Goal: Task Accomplishment & Management: Manage account settings

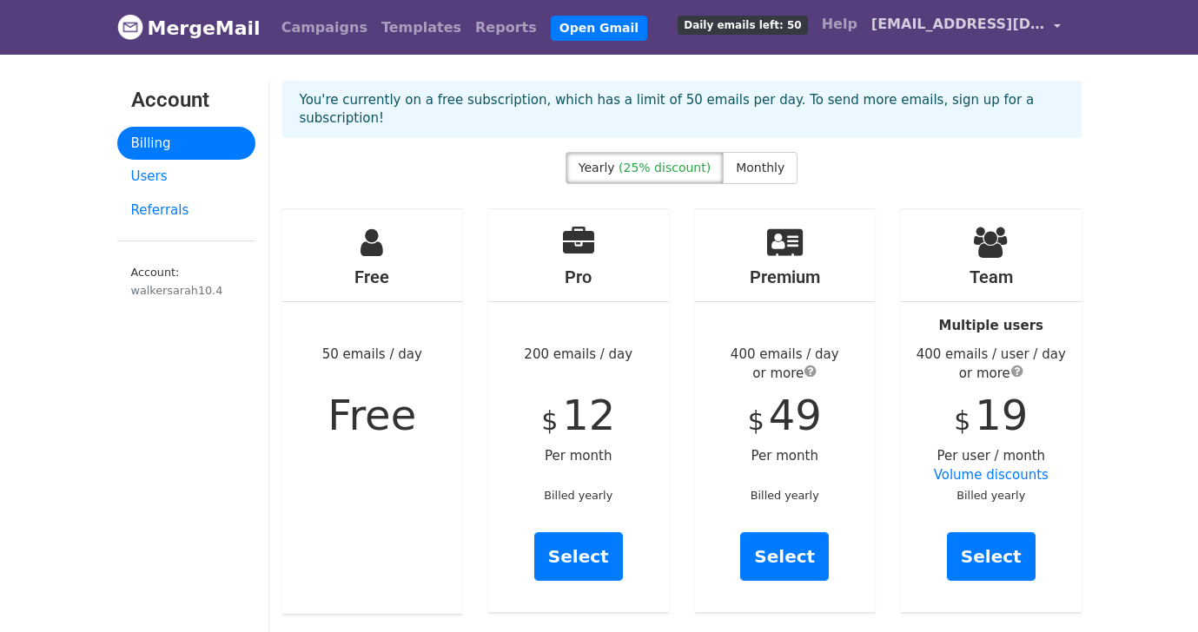
click at [1053, 23] on link "[EMAIL_ADDRESS][DOMAIN_NAME]" at bounding box center [965, 27] width 203 height 41
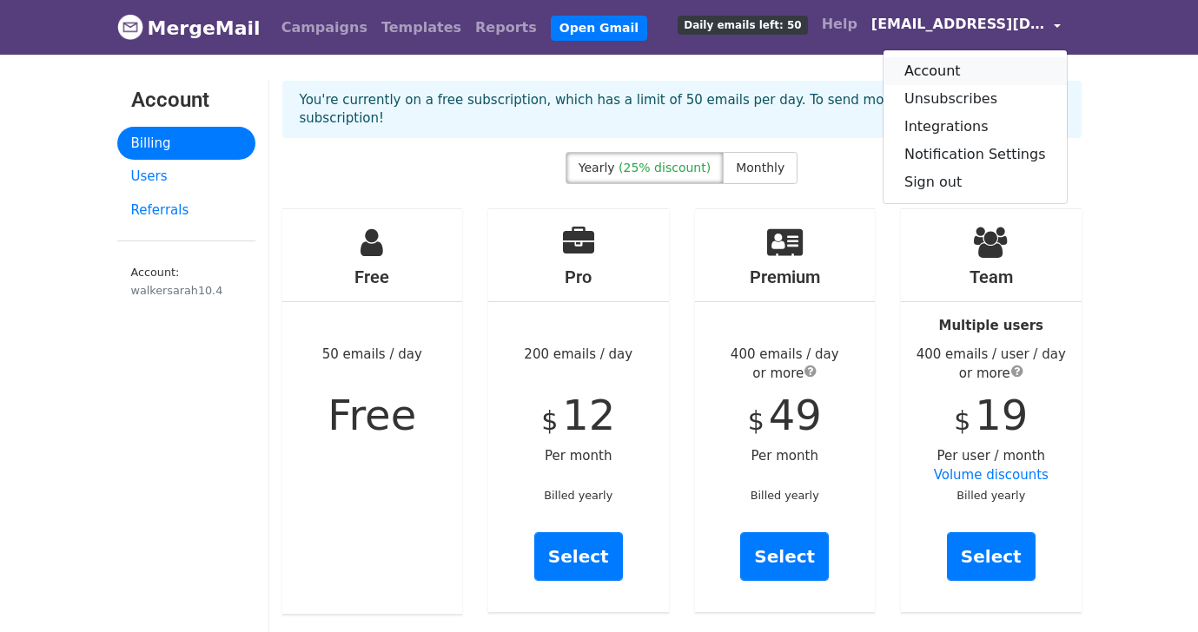
click at [947, 67] on link "Account" at bounding box center [974, 71] width 183 height 28
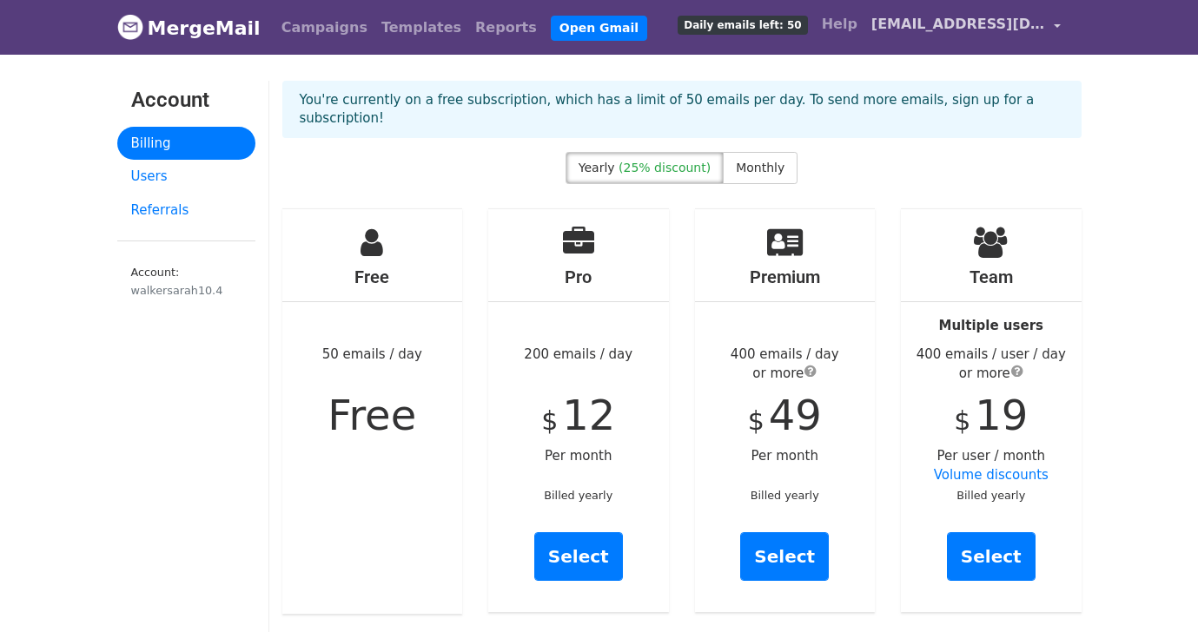
click at [1052, 21] on link "[EMAIL_ADDRESS][DOMAIN_NAME]" at bounding box center [965, 27] width 203 height 41
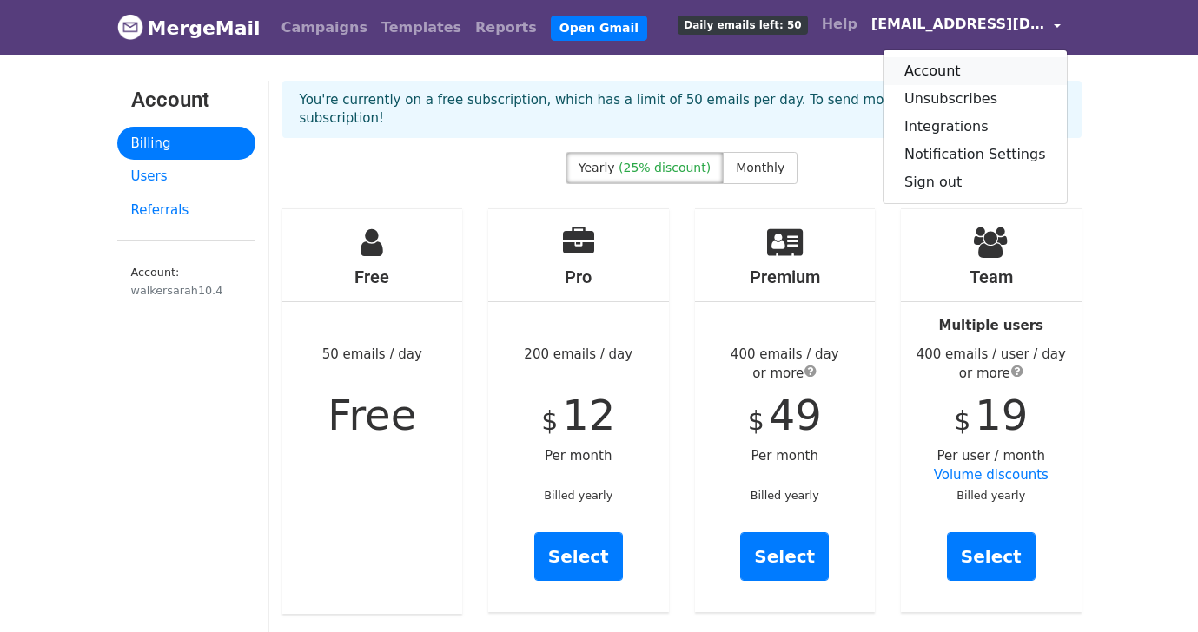
click at [964, 61] on link "Account" at bounding box center [974, 71] width 183 height 28
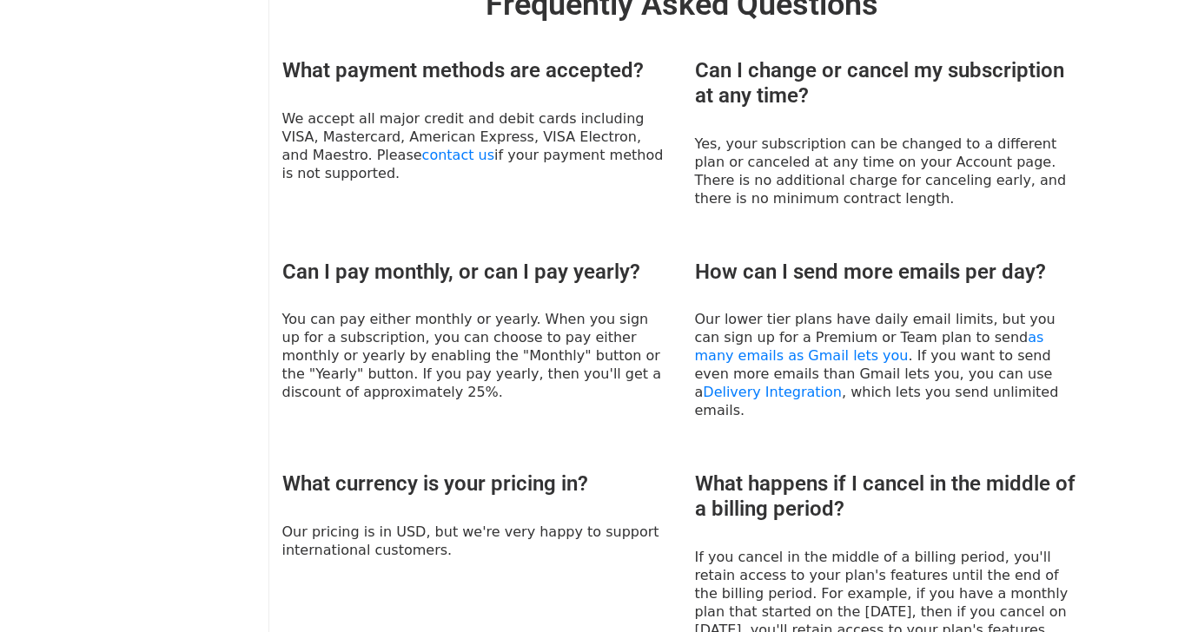
scroll to position [685, 0]
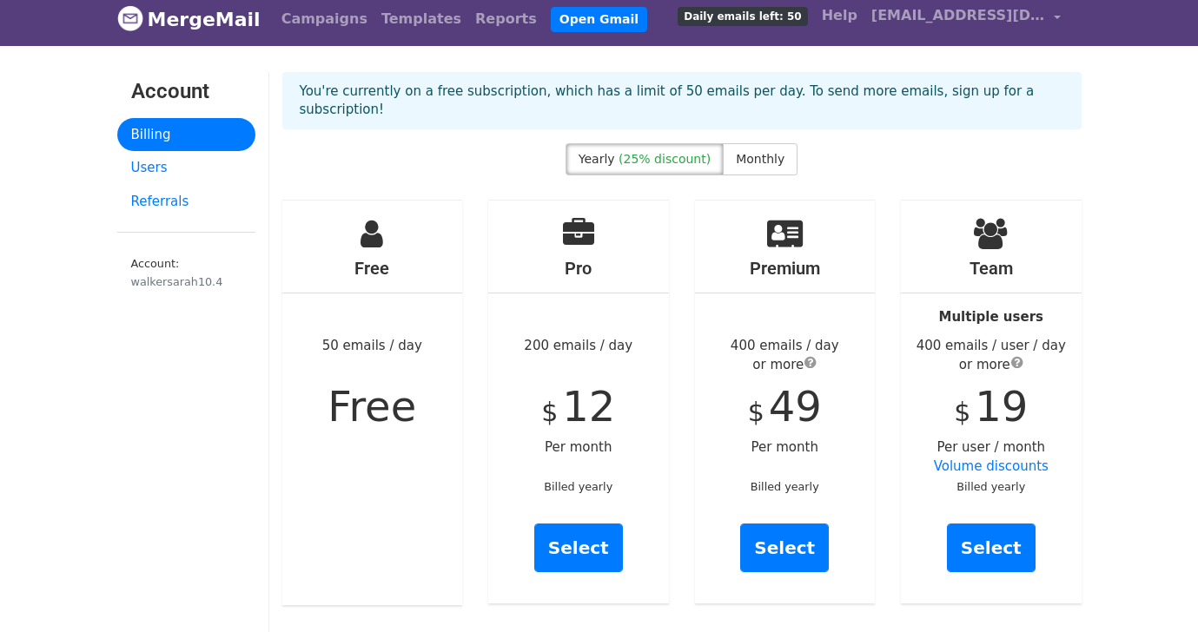
scroll to position [0, 0]
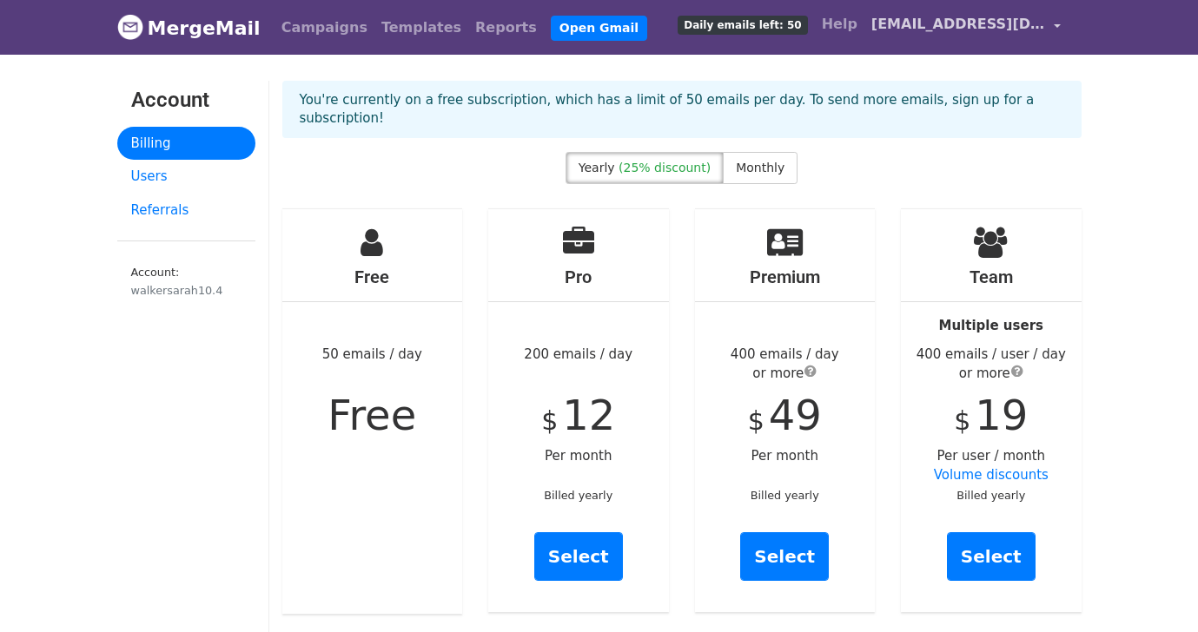
click at [1055, 24] on link "[EMAIL_ADDRESS][DOMAIN_NAME]" at bounding box center [965, 27] width 203 height 41
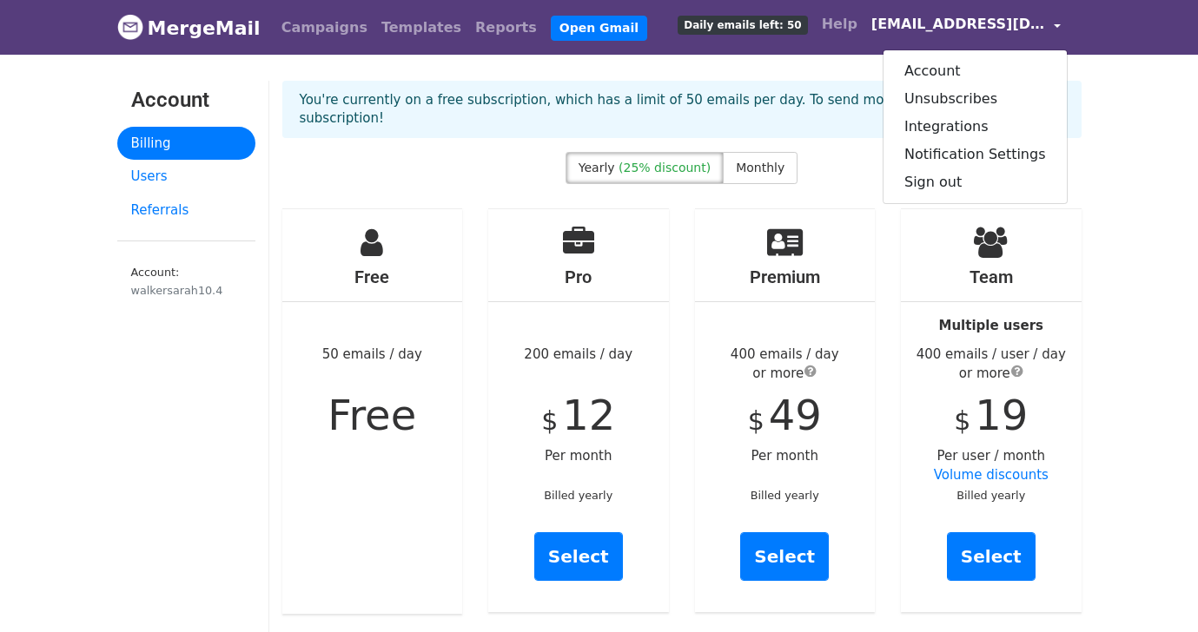
click at [184, 135] on link "Billing" at bounding box center [186, 144] width 138 height 34
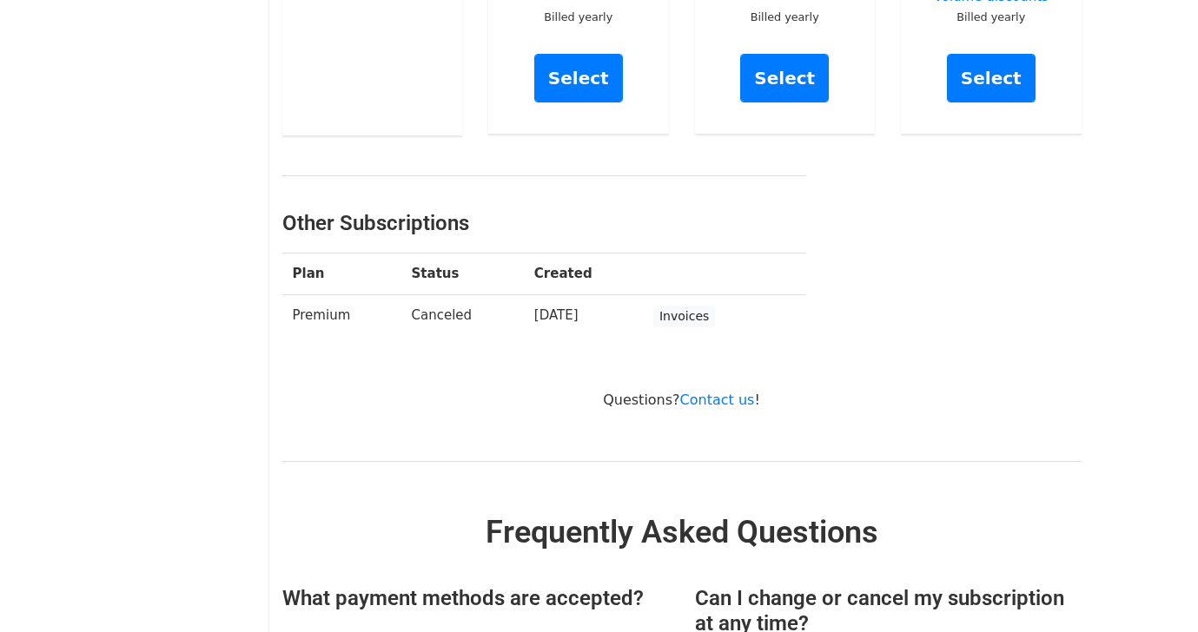
scroll to position [478, 0]
click at [686, 307] on link "Invoices" at bounding box center [684, 318] width 62 height 22
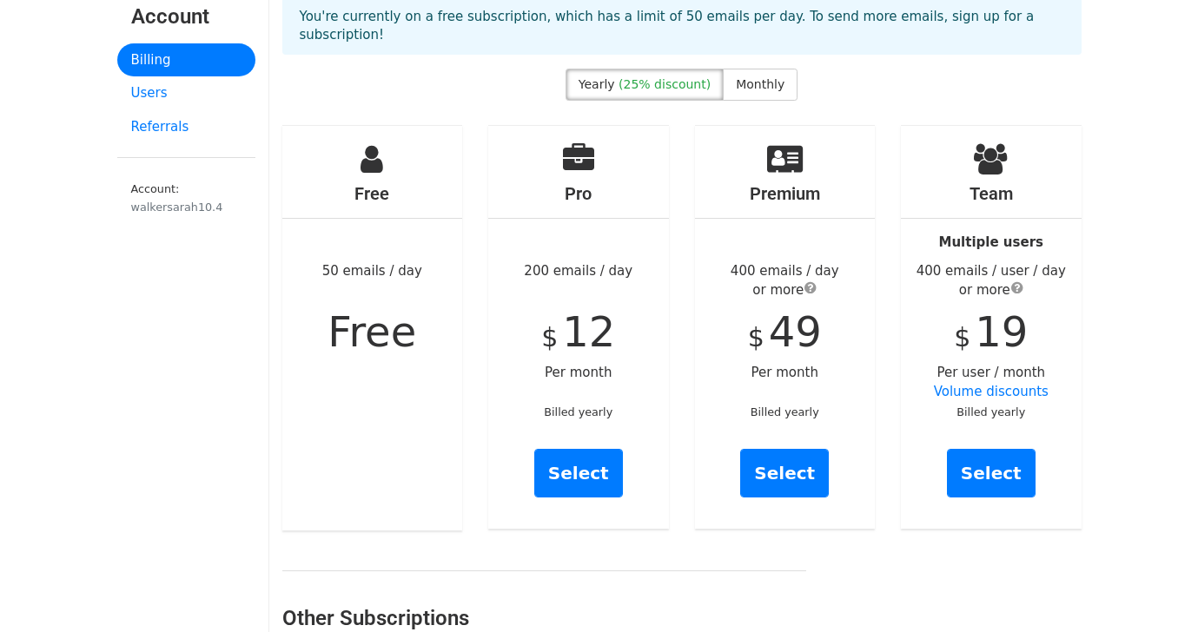
scroll to position [0, 0]
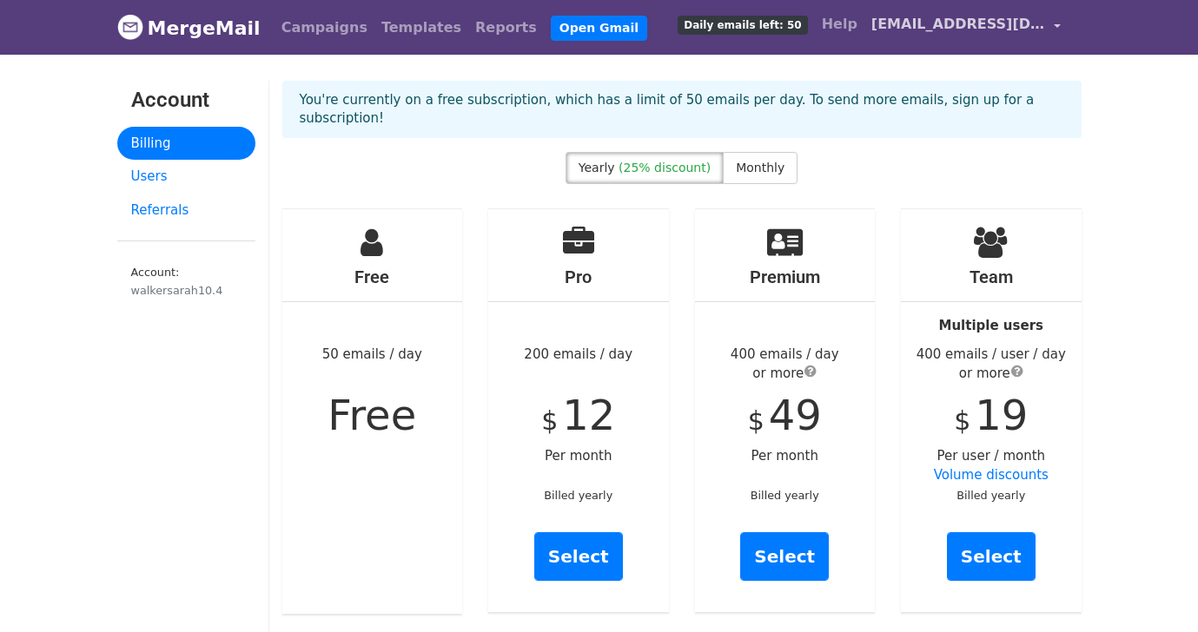
click at [1059, 23] on link "[EMAIL_ADDRESS][DOMAIN_NAME]" at bounding box center [965, 27] width 203 height 41
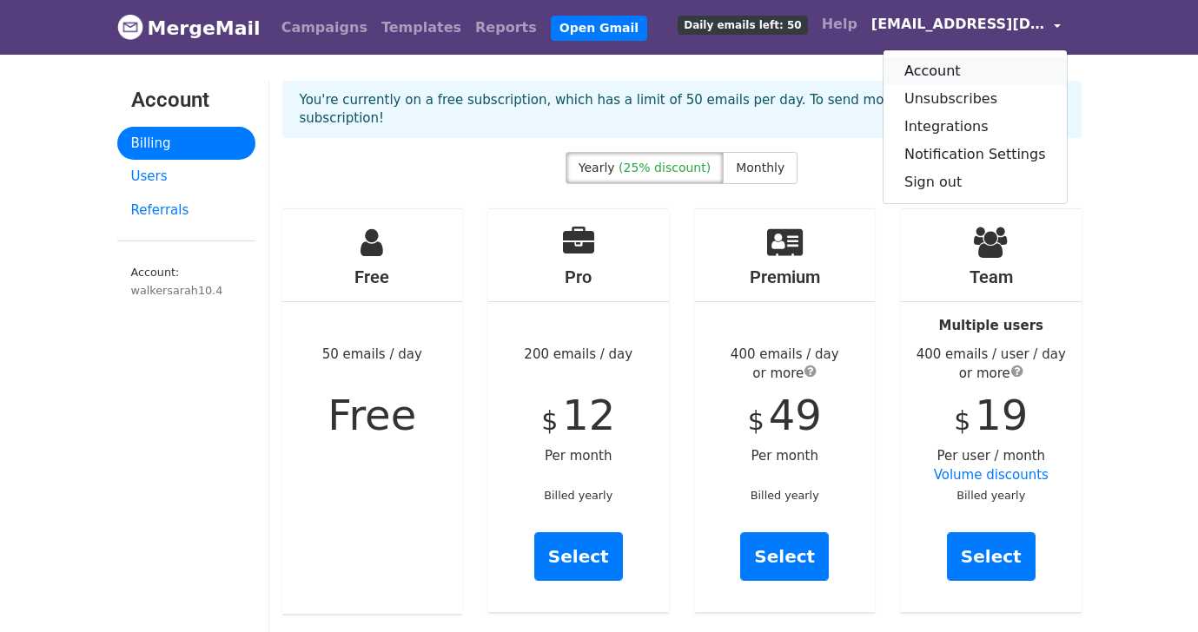
click at [930, 76] on link "Account" at bounding box center [974, 71] width 183 height 28
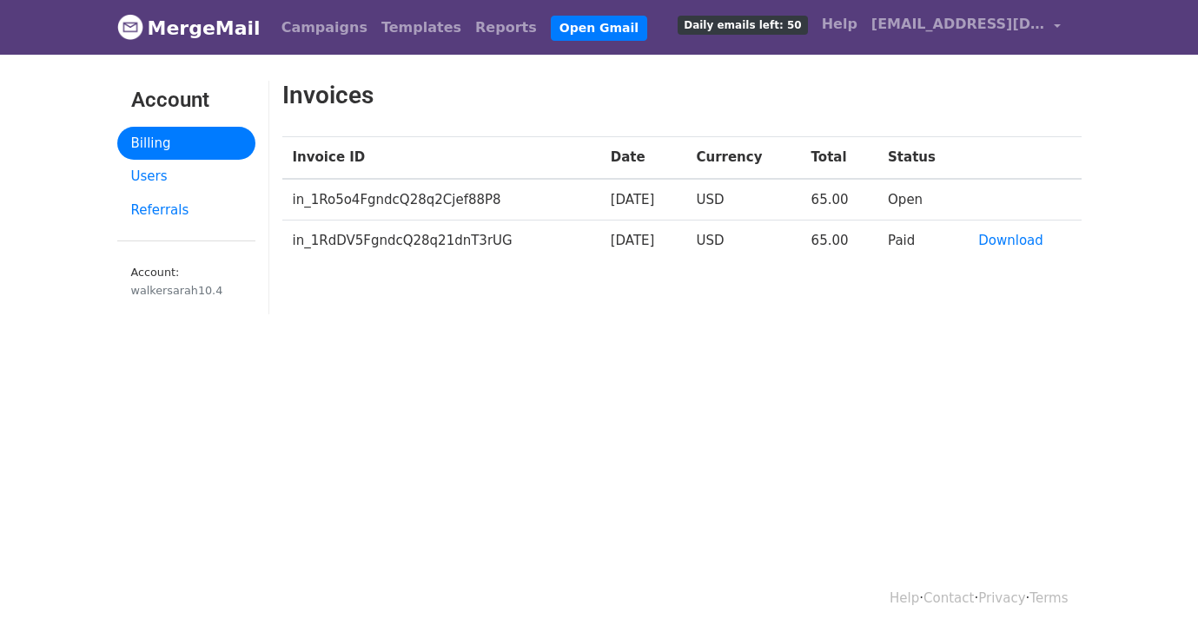
click at [372, 209] on td "in_1Ro5o4FgndcQ28q2Cjef88P8" at bounding box center [441, 200] width 318 height 42
click at [1055, 28] on link "[EMAIL_ADDRESS][DOMAIN_NAME]" at bounding box center [965, 27] width 203 height 41
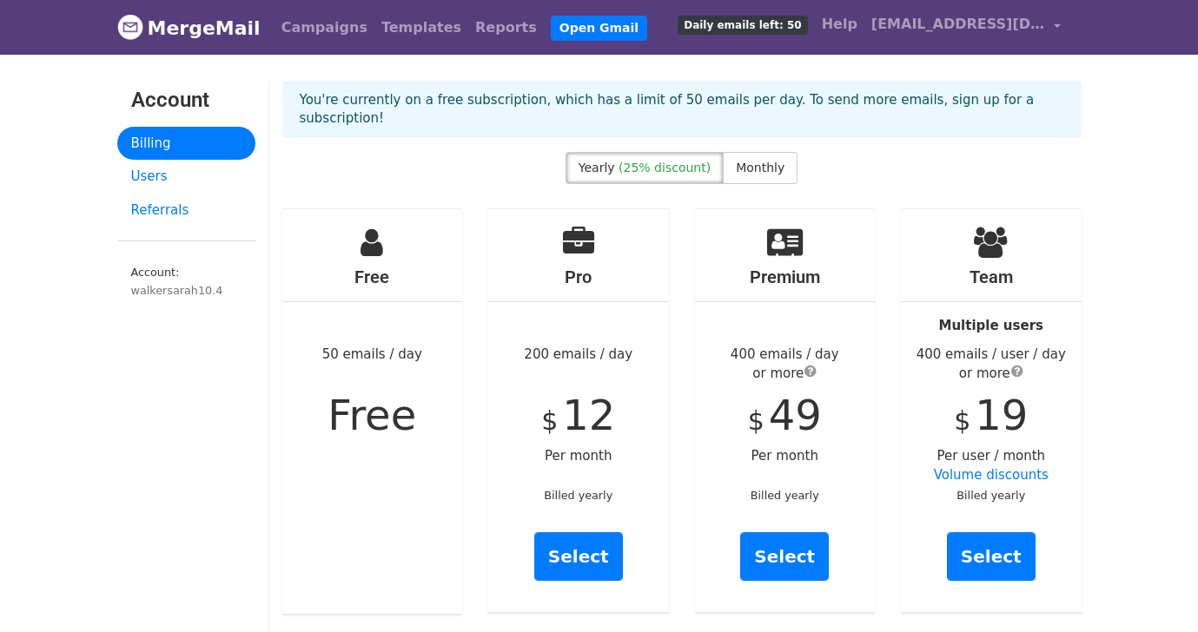
click at [142, 155] on link "Billing" at bounding box center [186, 144] width 138 height 34
click at [154, 183] on link "Users" at bounding box center [186, 177] width 138 height 34
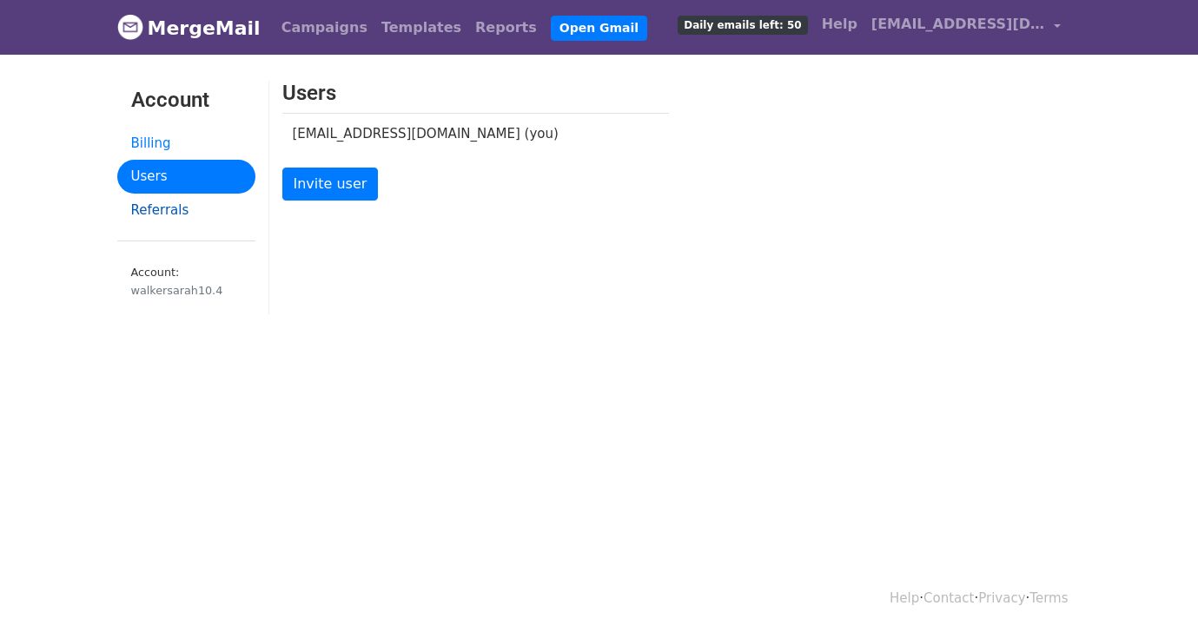
click at [151, 211] on link "Referrals" at bounding box center [186, 211] width 138 height 34
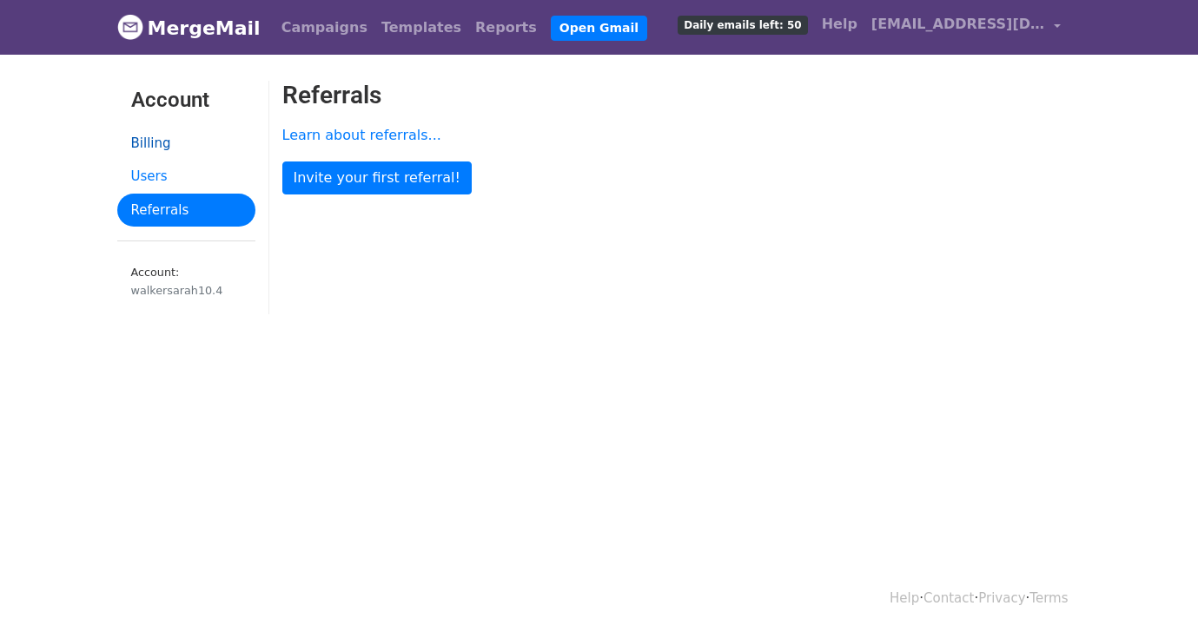
click at [147, 151] on link "Billing" at bounding box center [186, 144] width 138 height 34
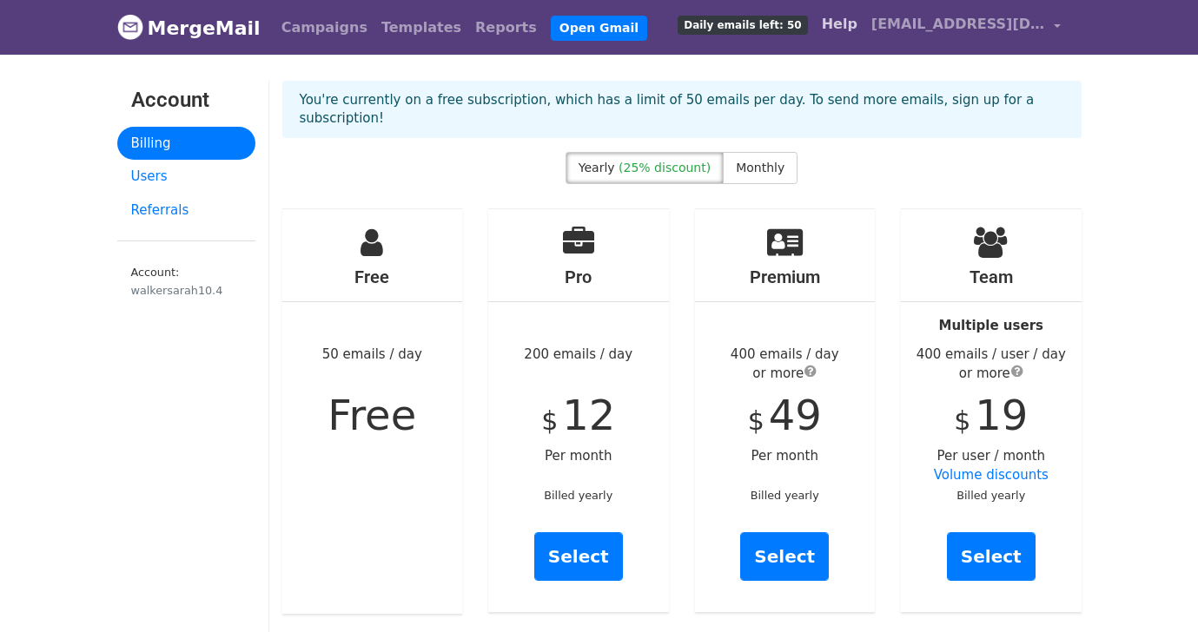
click at [842, 19] on link "Help" at bounding box center [840, 24] width 50 height 35
click at [1046, 25] on link "[EMAIL_ADDRESS][DOMAIN_NAME]" at bounding box center [965, 27] width 203 height 41
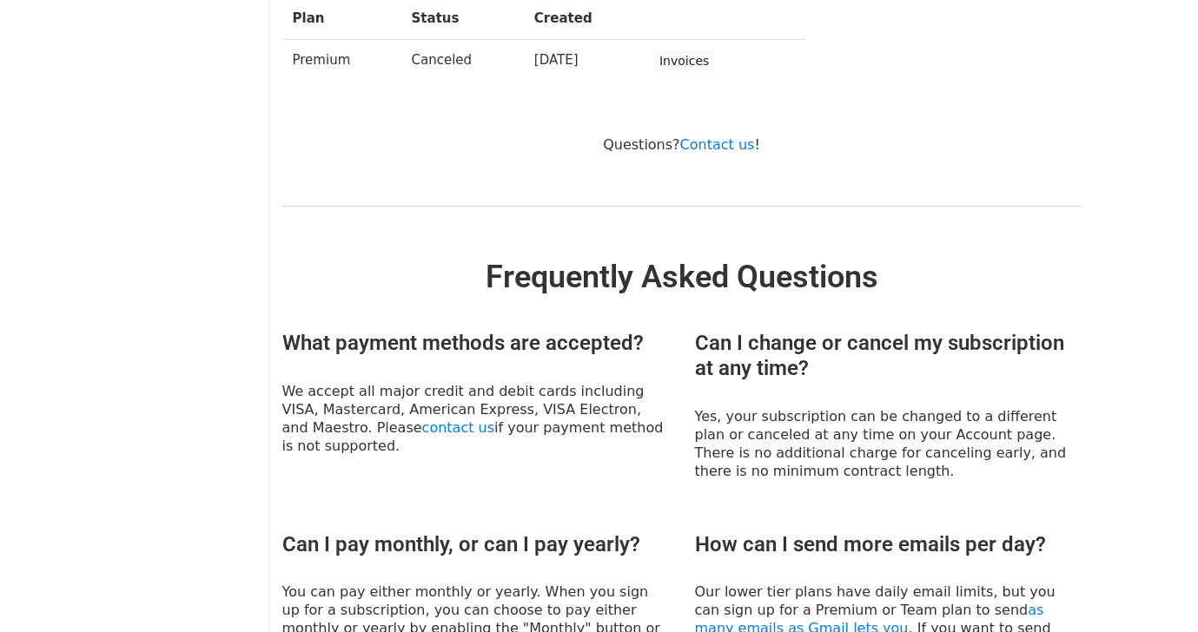
scroll to position [748, 0]
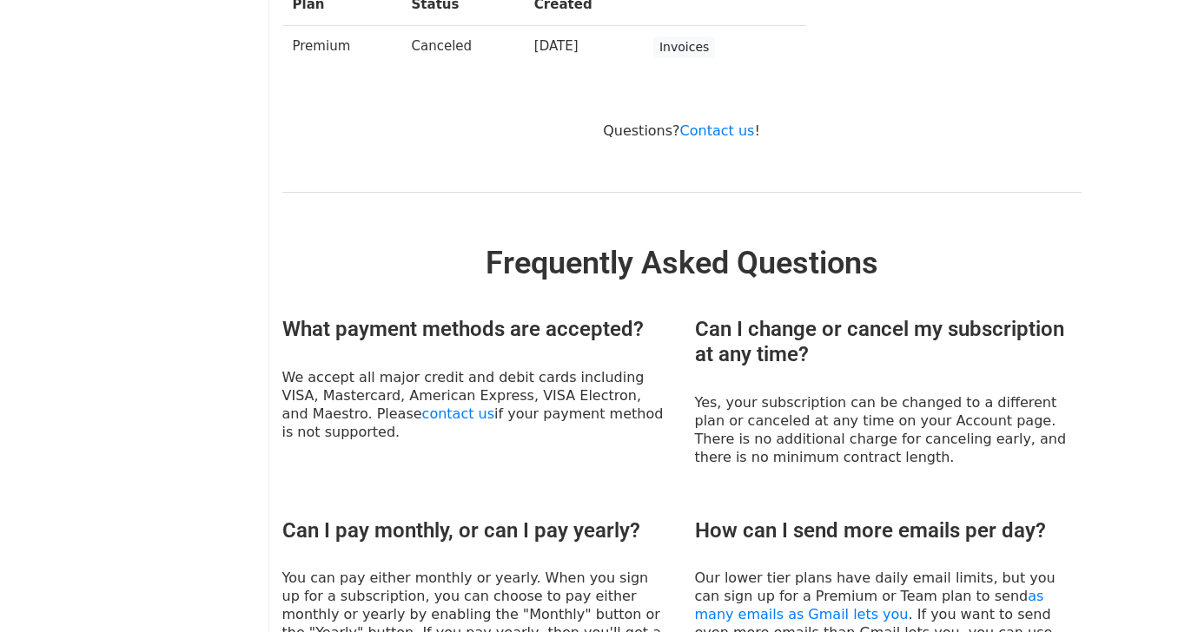
click at [431, 25] on td "Canceled" at bounding box center [462, 46] width 122 height 43
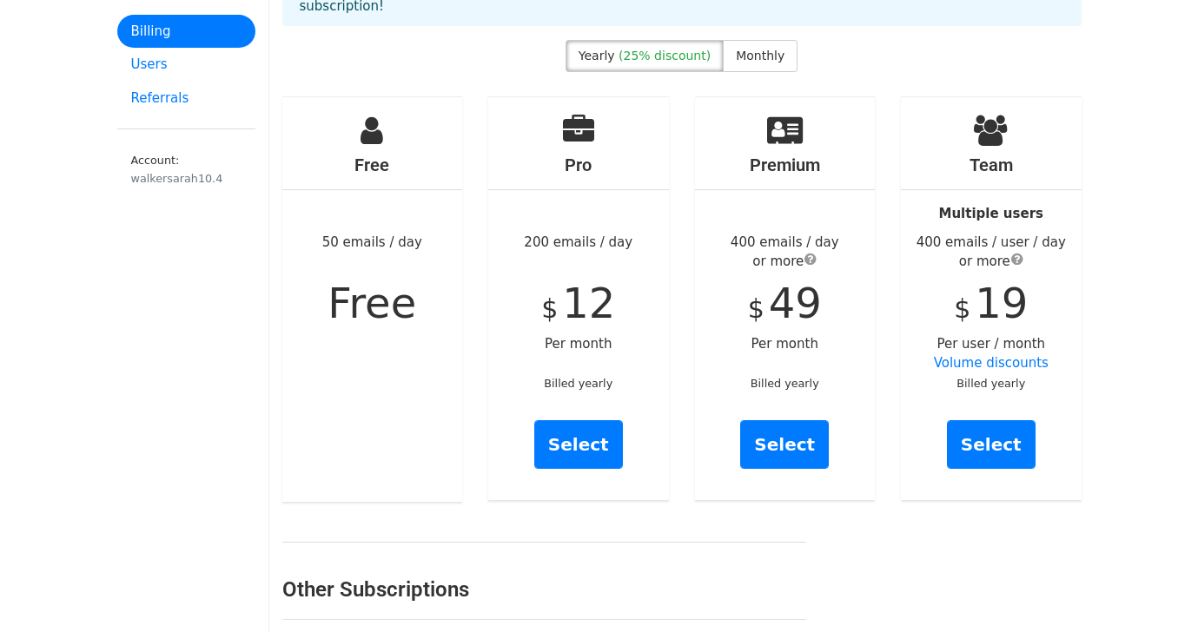
scroll to position [0, 0]
